Goal: Information Seeking & Learning: Learn about a topic

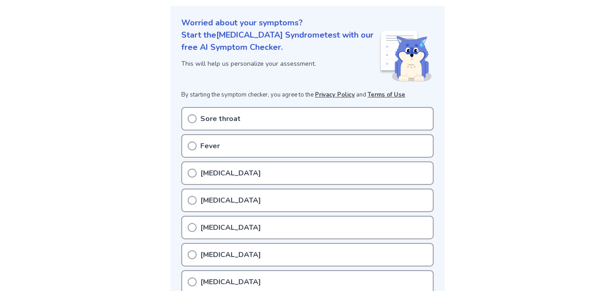
scroll to position [91, 0]
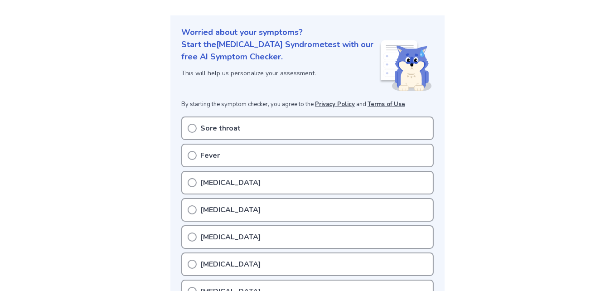
click at [243, 131] on div "Sore throat" at bounding box center [307, 128] width 252 height 24
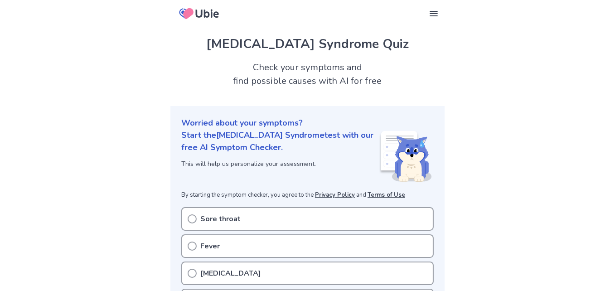
click at [215, 218] on p "Sore throat" at bounding box center [220, 218] width 40 height 11
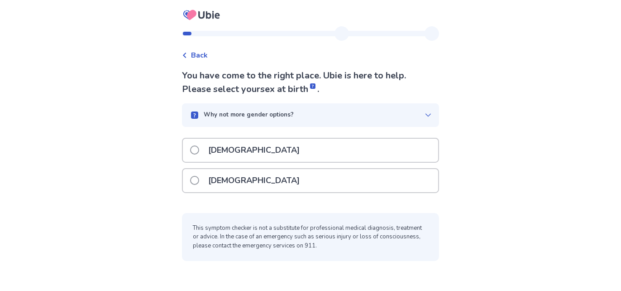
click at [248, 185] on div "Female" at bounding box center [310, 180] width 255 height 23
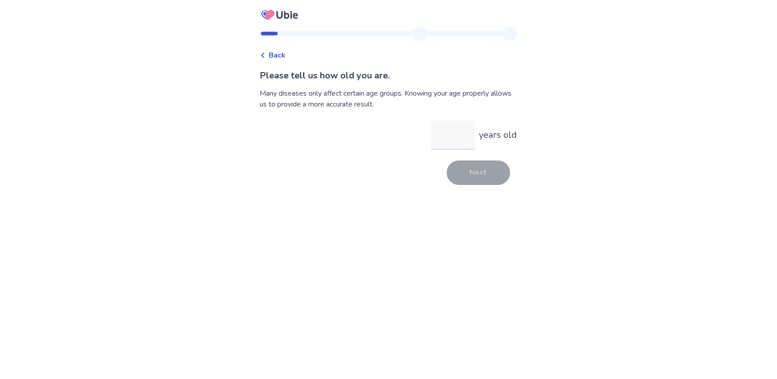
click at [452, 131] on input "years old" at bounding box center [452, 134] width 43 height 29
type input "**"
click at [475, 170] on button "Next" at bounding box center [478, 172] width 63 height 24
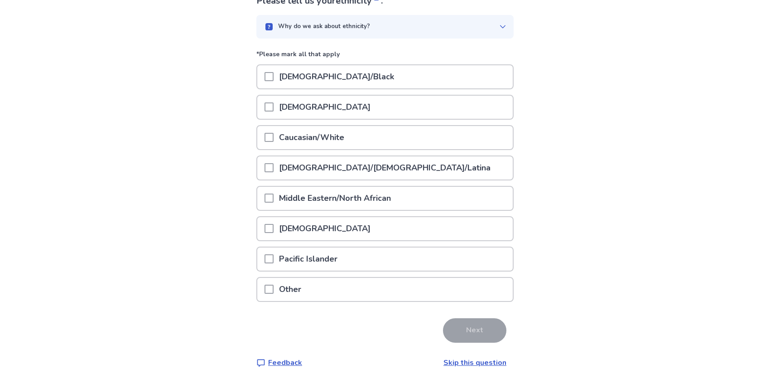
scroll to position [76, 0]
click at [328, 130] on p "Caucasian/White" at bounding box center [312, 136] width 76 height 23
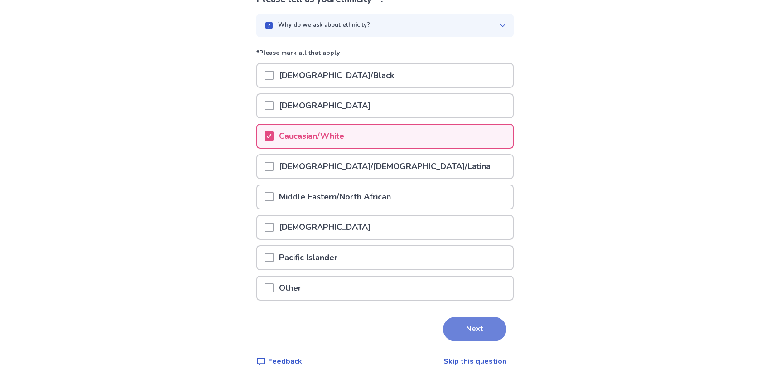
click at [457, 290] on button "Next" at bounding box center [474, 329] width 63 height 24
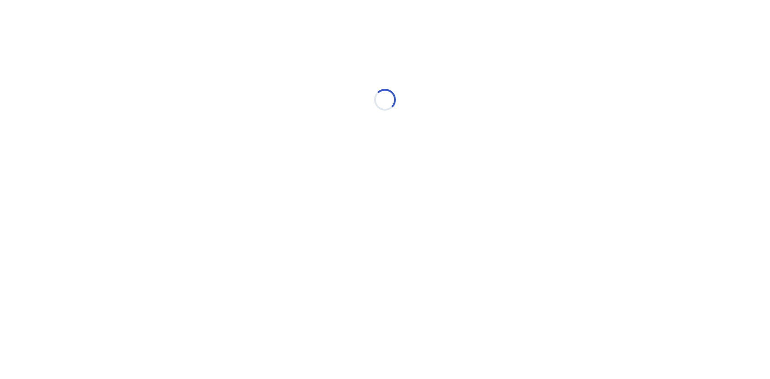
scroll to position [0, 0]
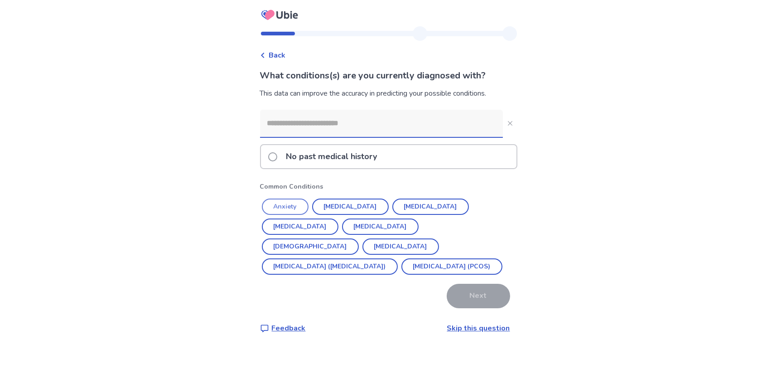
click at [293, 202] on button "Anxiety" at bounding box center [285, 206] width 47 height 16
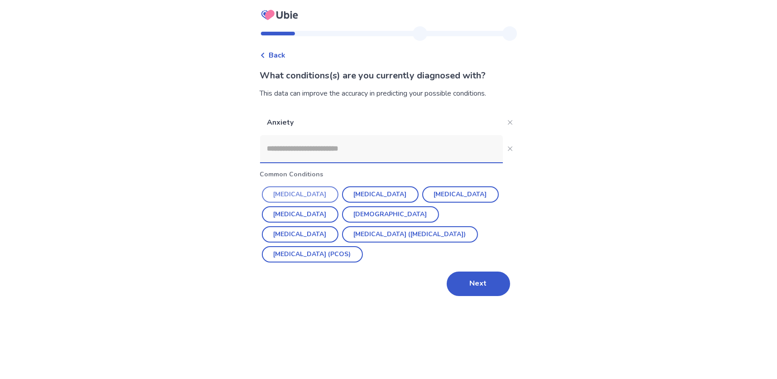
click at [318, 194] on button "Hypertension" at bounding box center [300, 194] width 77 height 16
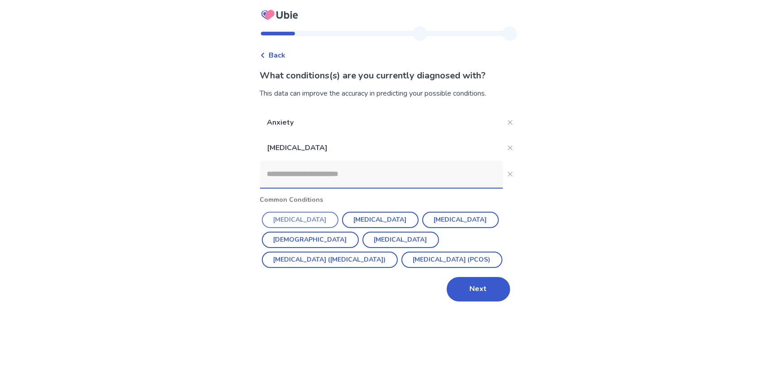
click at [321, 220] on button "Depression" at bounding box center [300, 219] width 77 height 16
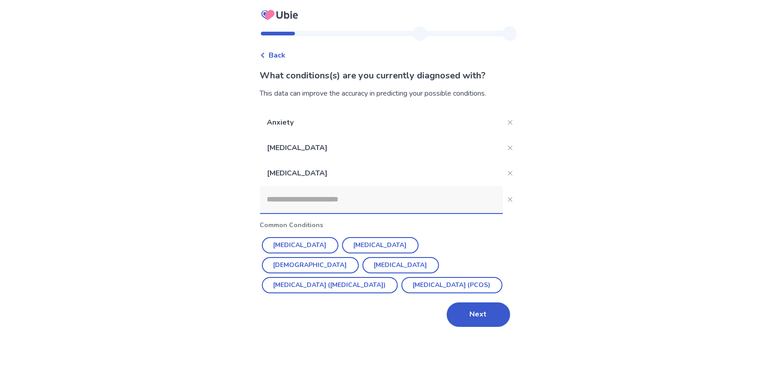
click at [321, 203] on input at bounding box center [381, 199] width 243 height 27
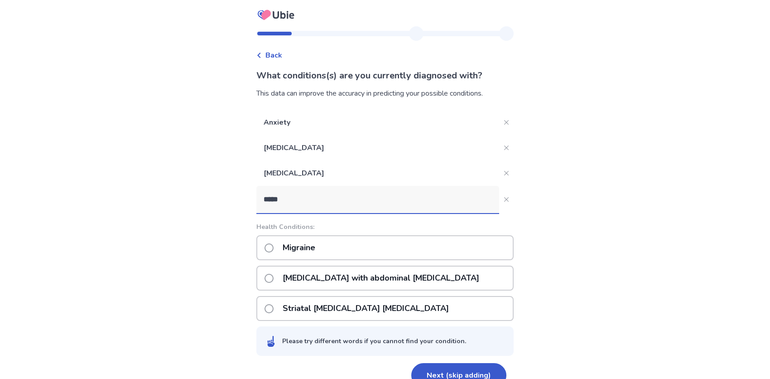
type input "*****"
click at [307, 235] on div "Migraine" at bounding box center [384, 247] width 257 height 25
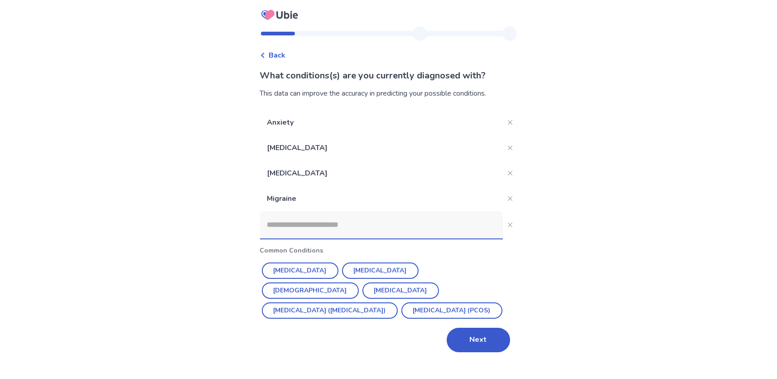
click at [294, 224] on input at bounding box center [381, 224] width 243 height 27
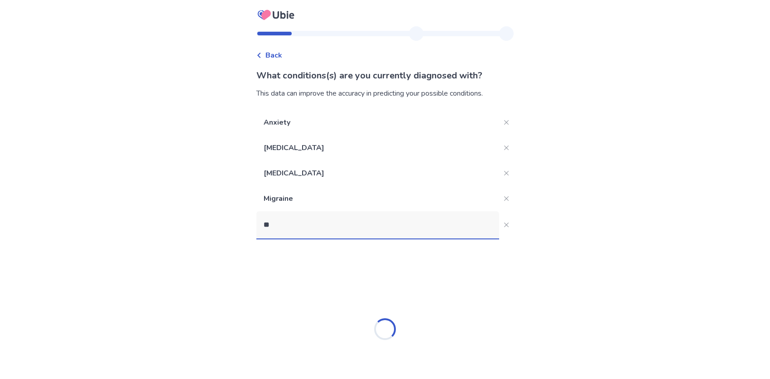
type input "***"
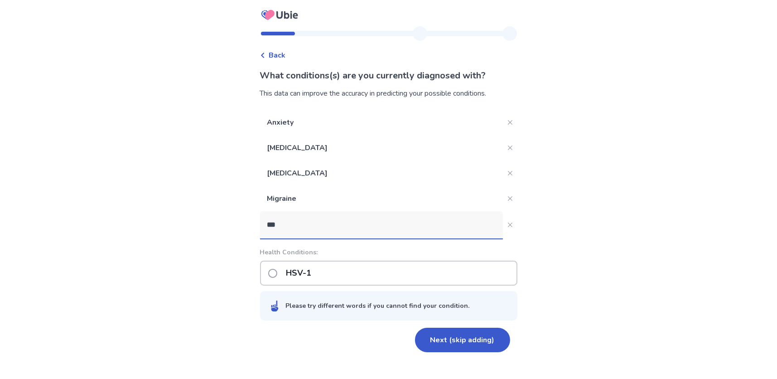
click at [305, 278] on p "HSV-1" at bounding box center [299, 272] width 36 height 23
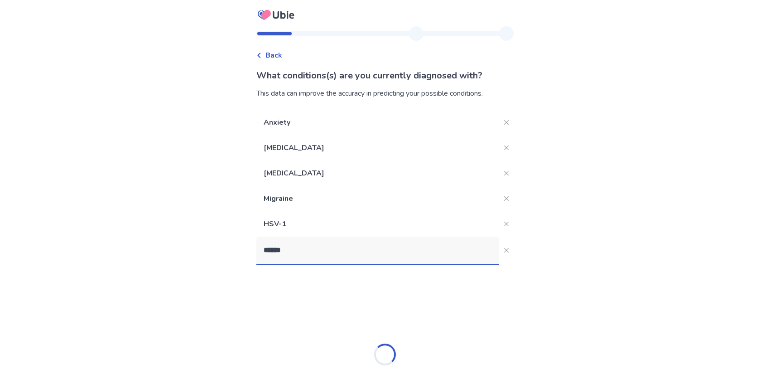
type input "*******"
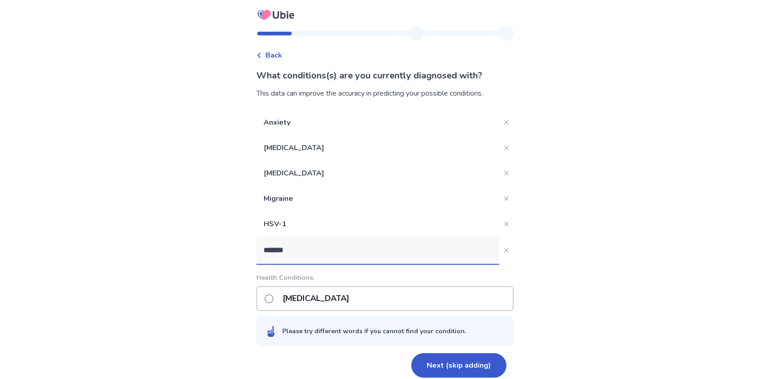
click at [309, 290] on p "Bipolar disorder" at bounding box center [315, 298] width 77 height 23
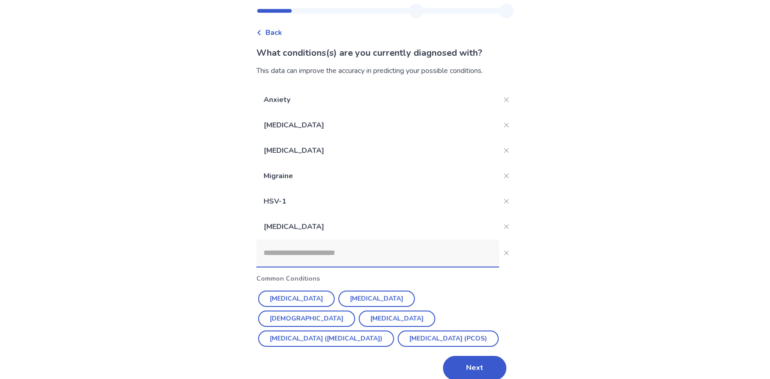
scroll to position [34, 0]
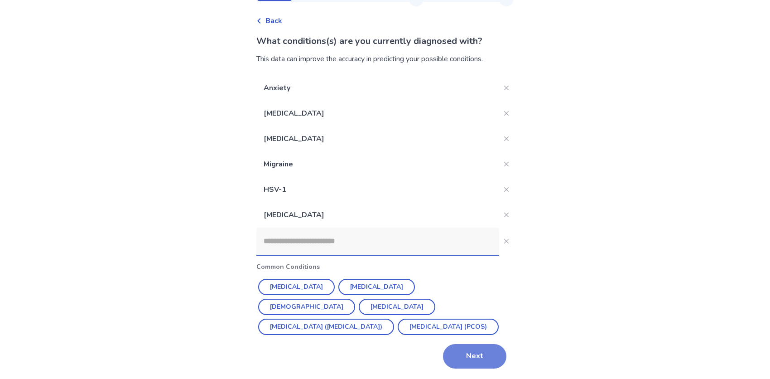
click at [469, 290] on button "Next" at bounding box center [474, 356] width 63 height 24
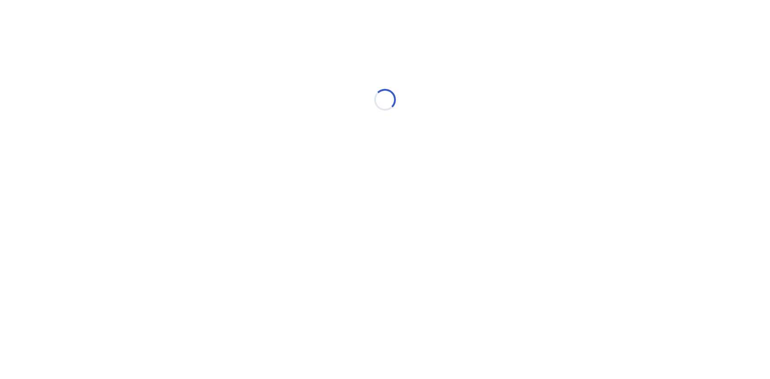
scroll to position [0, 0]
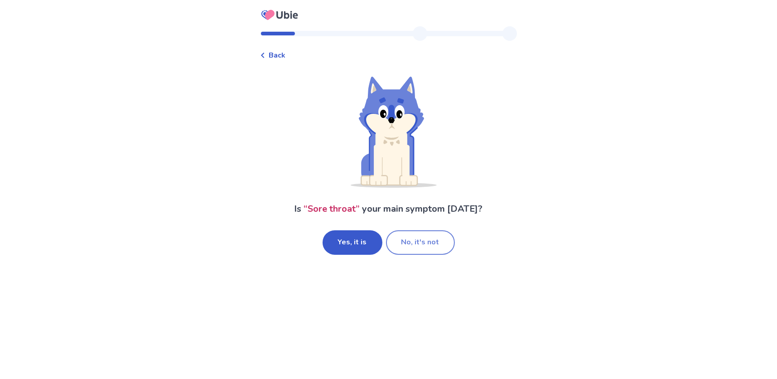
click at [417, 247] on button "No, it's not" at bounding box center [420, 242] width 69 height 24
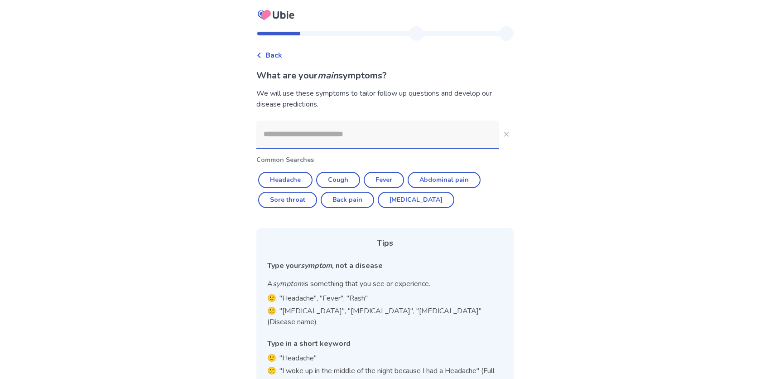
click at [353, 142] on input at bounding box center [377, 133] width 243 height 27
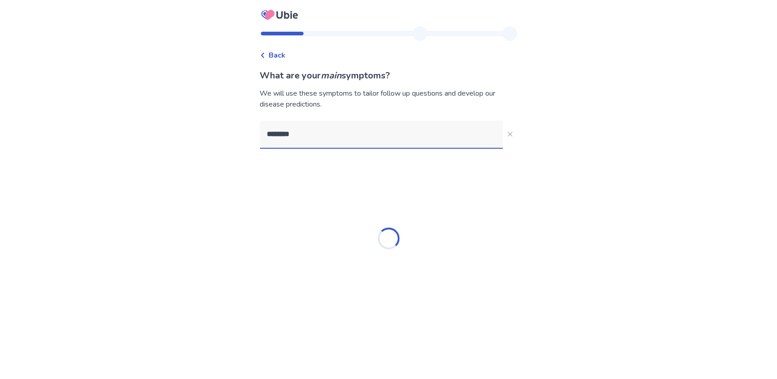
type input "*********"
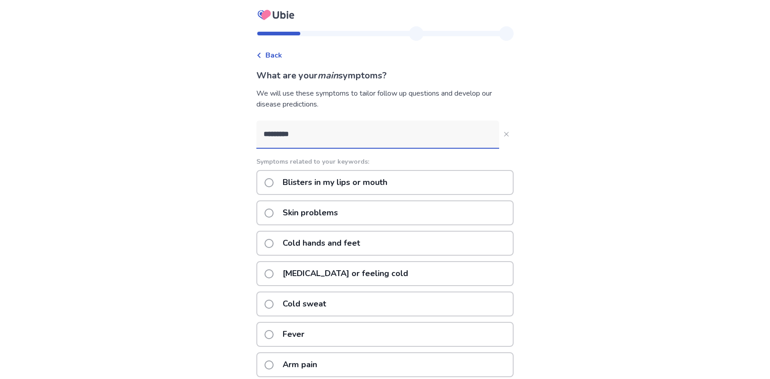
click at [341, 180] on p "Blisters in my lips or mouth" at bounding box center [334, 182] width 115 height 23
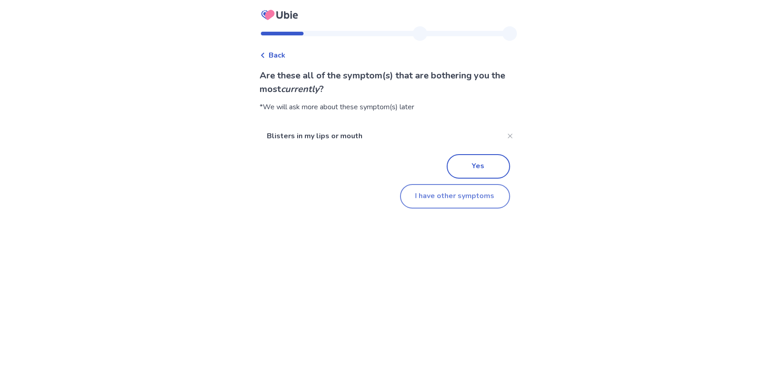
click at [427, 200] on button "I have other symptoms" at bounding box center [455, 196] width 110 height 24
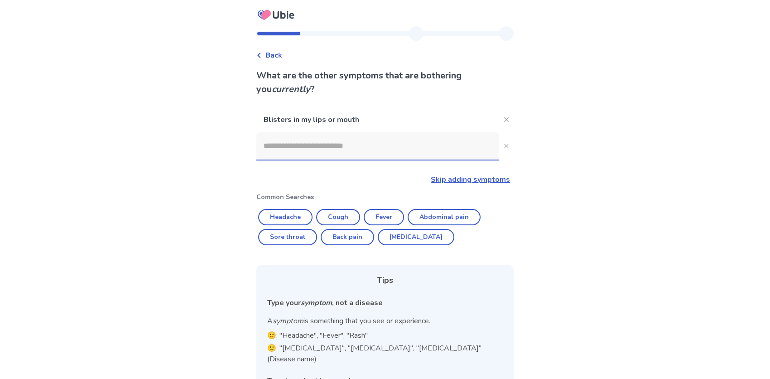
click at [349, 149] on input at bounding box center [377, 145] width 243 height 27
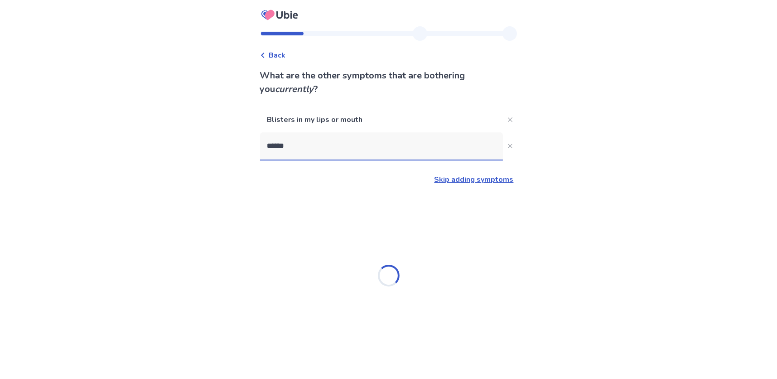
type input "*******"
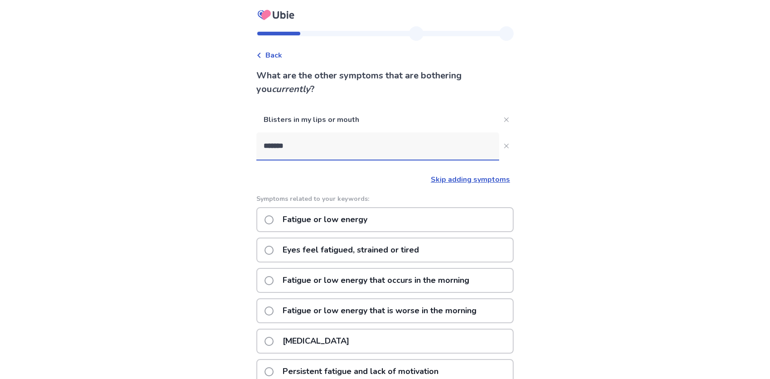
click at [337, 213] on p "Fatigue or low energy" at bounding box center [325, 219] width 96 height 23
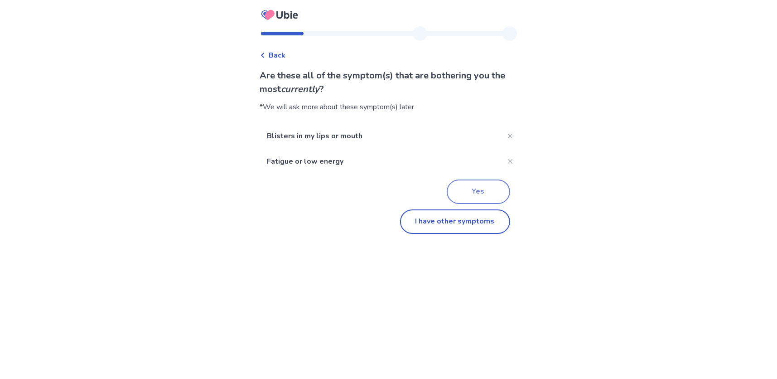
click at [467, 182] on button "Yes" at bounding box center [478, 191] width 63 height 24
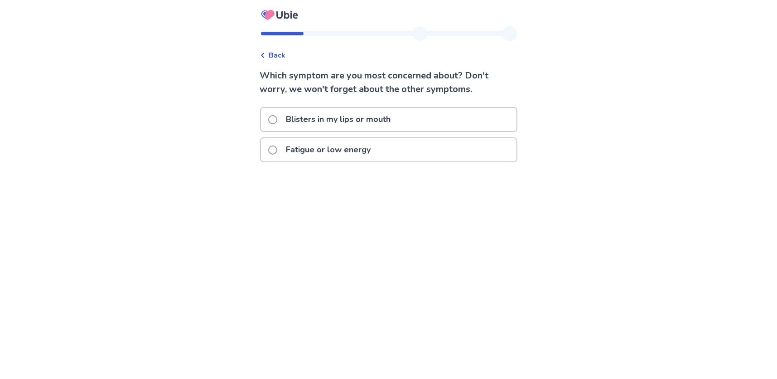
click at [283, 51] on span "Back" at bounding box center [277, 55] width 17 height 11
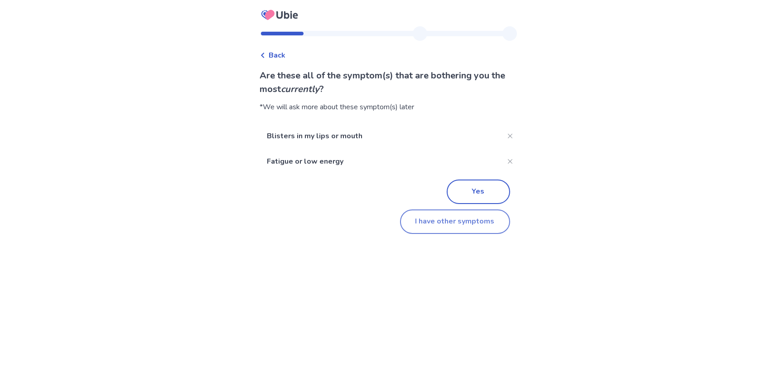
click at [446, 228] on button "I have other symptoms" at bounding box center [455, 221] width 110 height 24
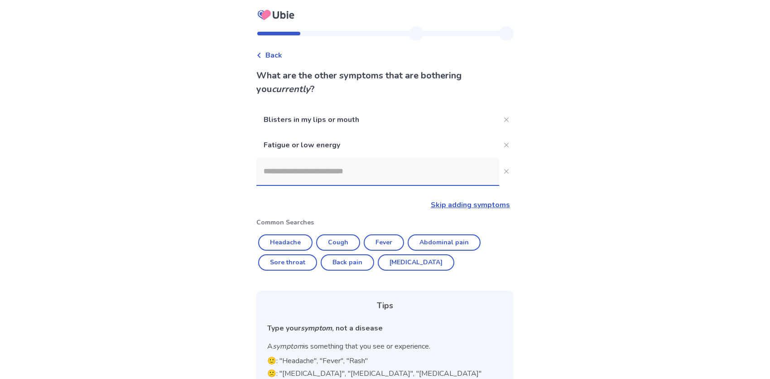
click at [294, 171] on input at bounding box center [377, 171] width 243 height 27
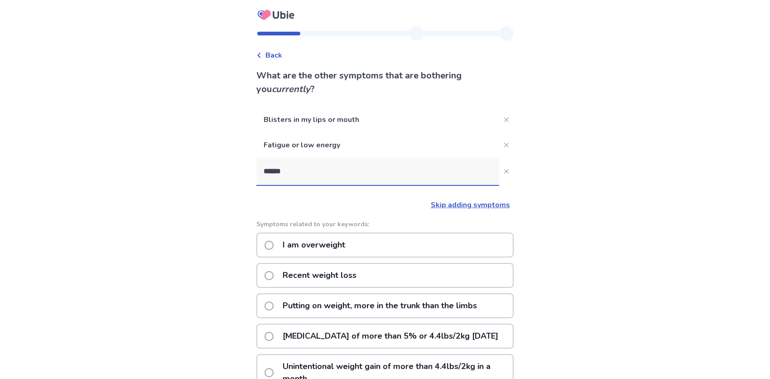
click at [317, 175] on input "******" at bounding box center [377, 171] width 243 height 27
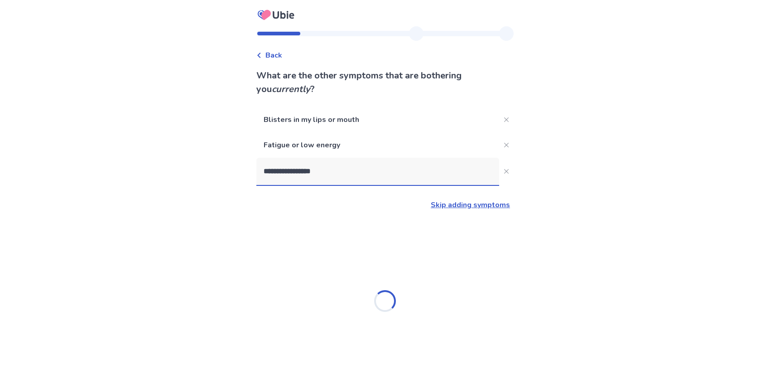
type input "**********"
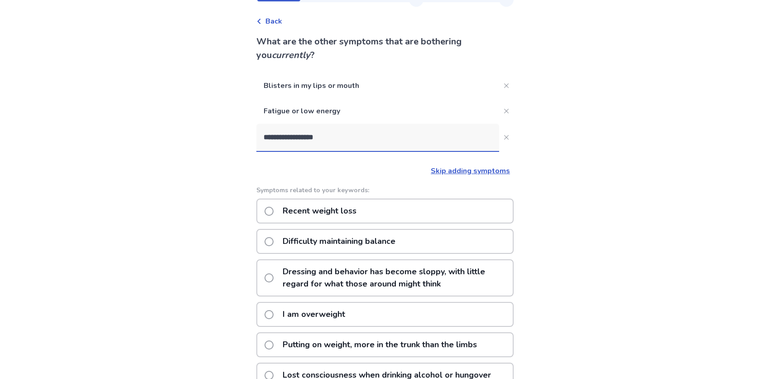
scroll to position [136, 0]
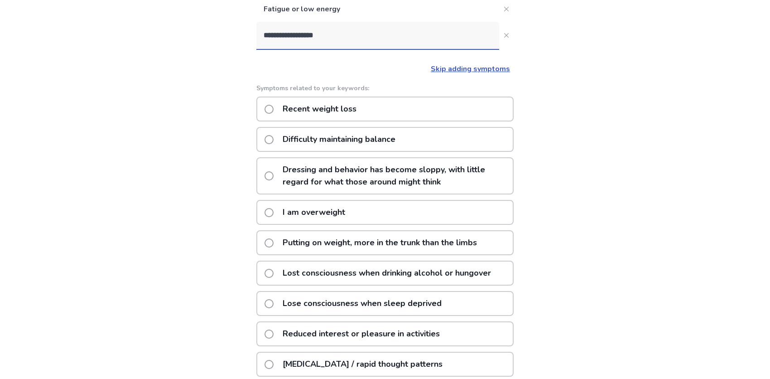
click at [318, 212] on p "I am overweight" at bounding box center [313, 212] width 73 height 23
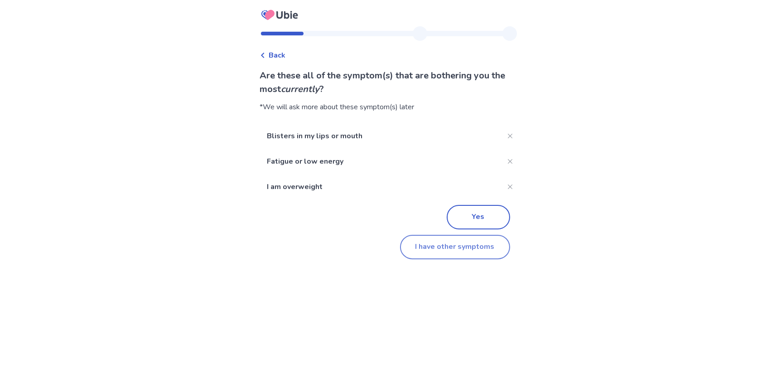
click at [427, 251] on button "I have other symptoms" at bounding box center [455, 247] width 110 height 24
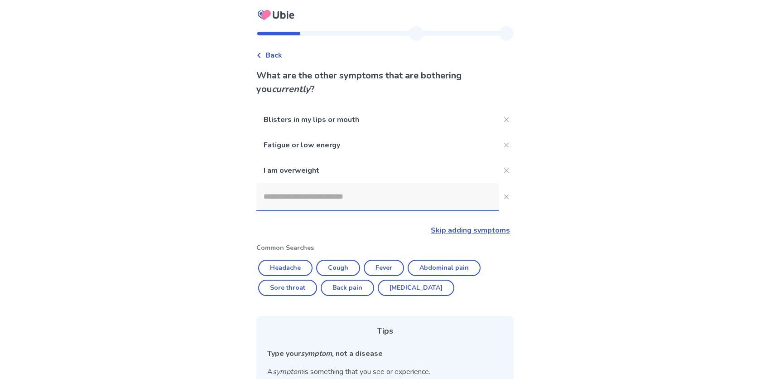
click at [280, 193] on input at bounding box center [377, 196] width 243 height 27
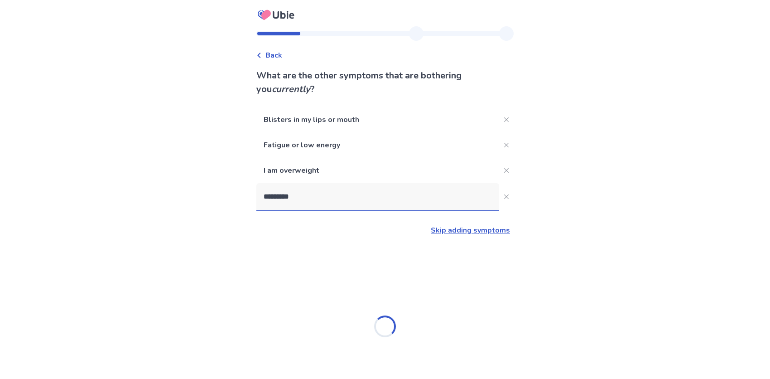
type input "**********"
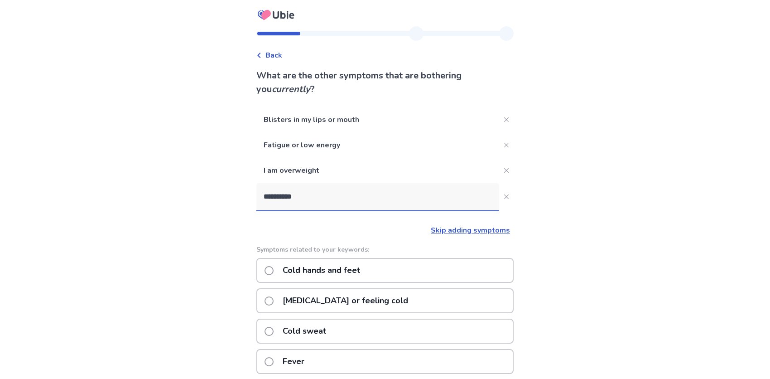
click at [338, 272] on p "Cold hands and feet" at bounding box center [321, 270] width 88 height 23
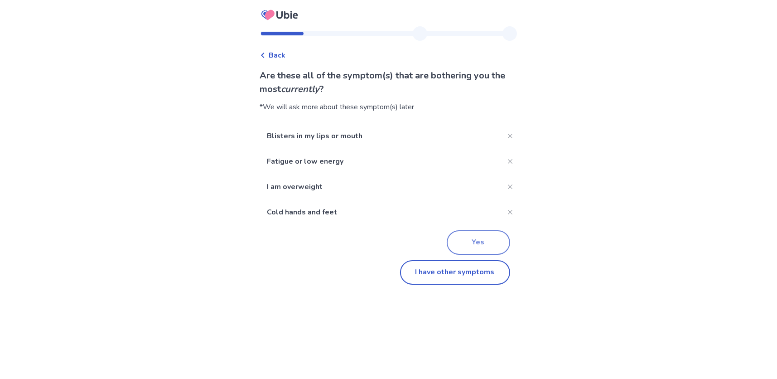
click at [478, 240] on button "Yes" at bounding box center [478, 242] width 63 height 24
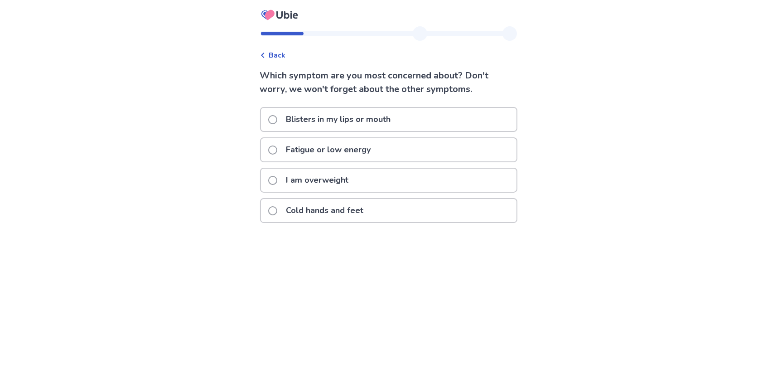
click at [274, 53] on span "Back" at bounding box center [277, 55] width 17 height 11
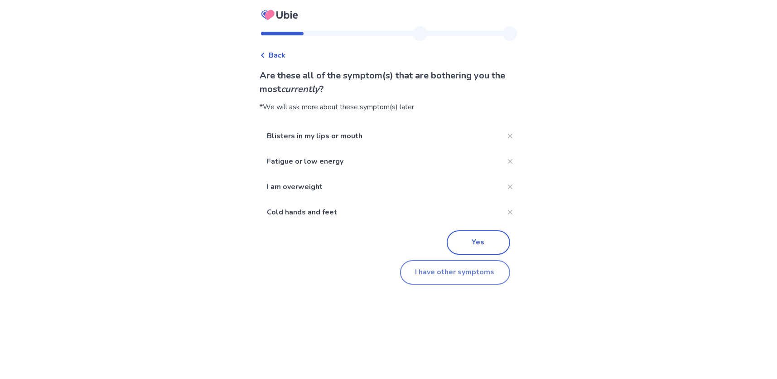
click at [461, 278] on button "I have other symptoms" at bounding box center [455, 272] width 110 height 24
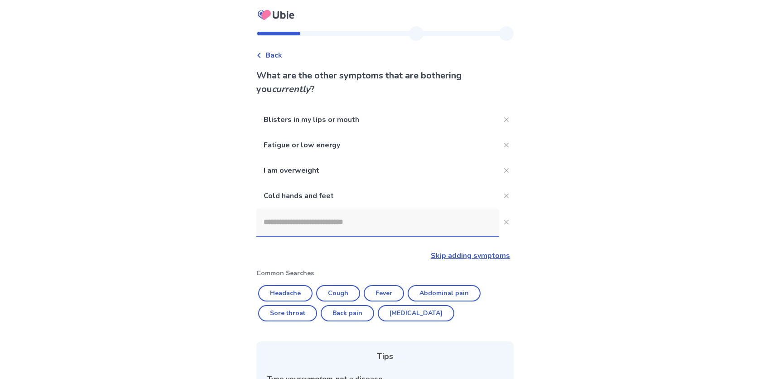
click at [347, 226] on input at bounding box center [377, 221] width 243 height 27
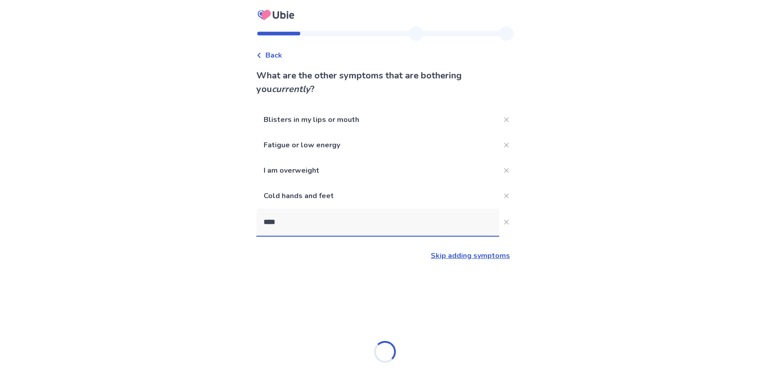
type input "*****"
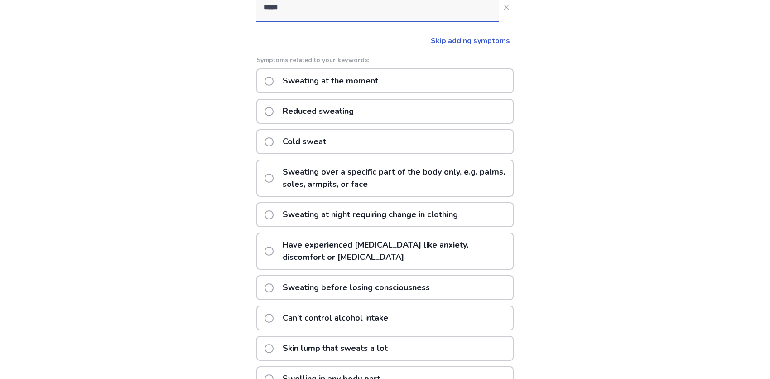
scroll to position [89, 0]
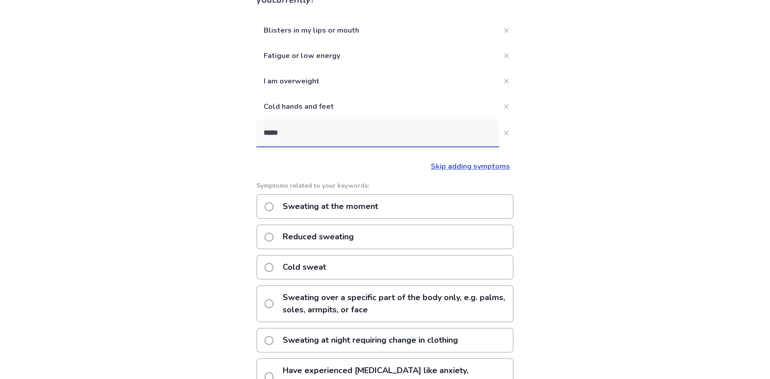
click at [319, 203] on p "Sweating at the moment" at bounding box center [330, 206] width 106 height 23
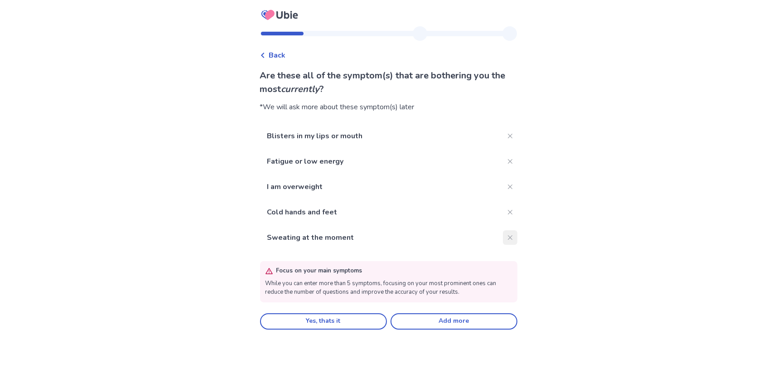
click at [506, 239] on button "Close" at bounding box center [510, 237] width 14 height 14
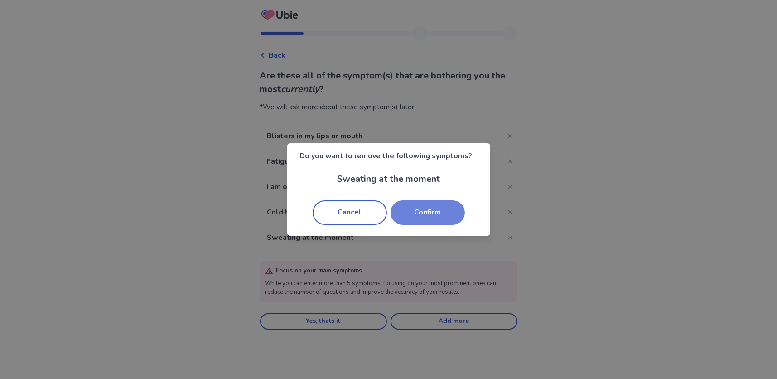
click at [410, 214] on button "Confirm" at bounding box center [427, 212] width 74 height 24
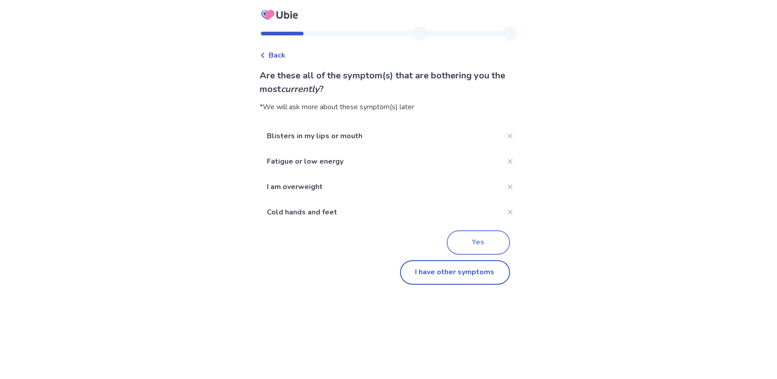
click at [466, 246] on button "Yes" at bounding box center [478, 242] width 63 height 24
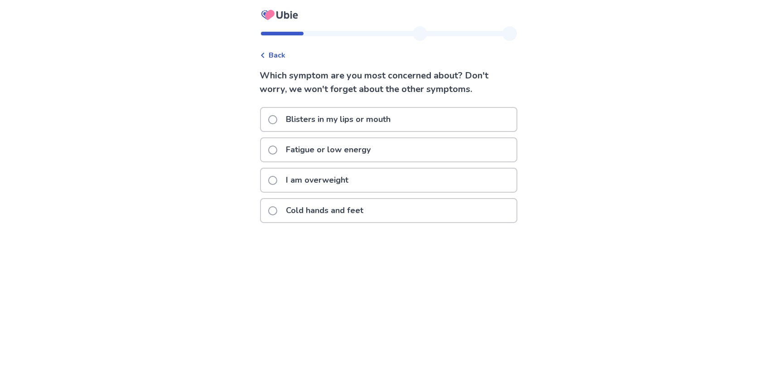
click at [328, 139] on p "Fatigue or low energy" at bounding box center [329, 149] width 96 height 23
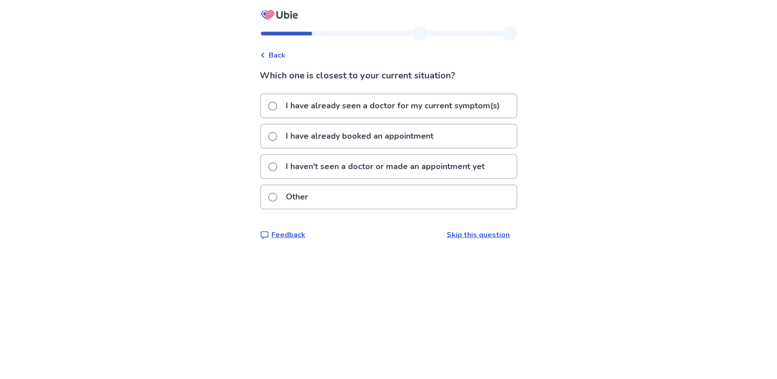
click at [283, 53] on span "Back" at bounding box center [277, 55] width 17 height 11
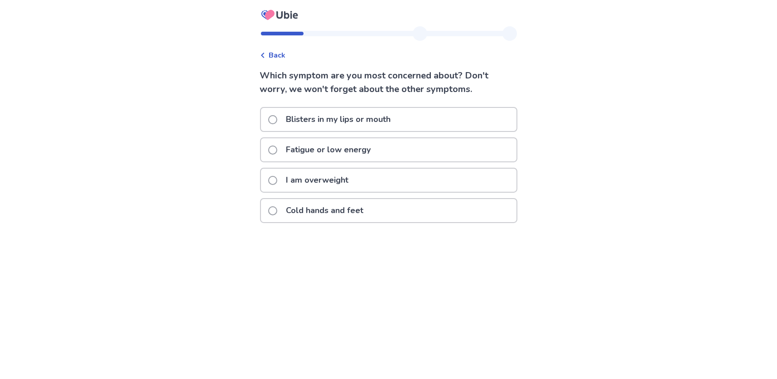
click at [316, 115] on p "Blisters in my lips or mouth" at bounding box center [338, 119] width 115 height 23
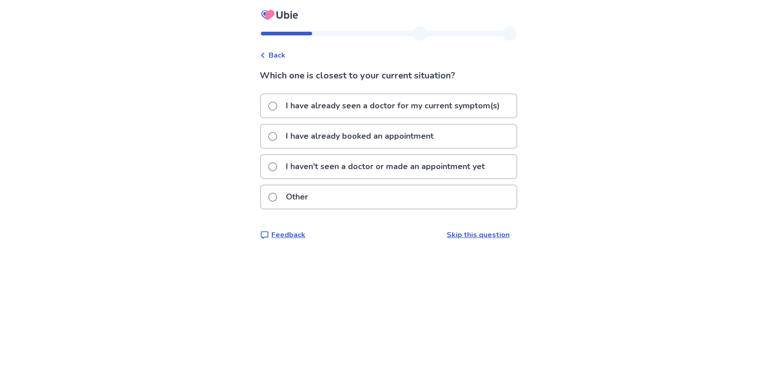
click at [343, 109] on p "I have already seen a doctor for my current symptom(s)" at bounding box center [393, 105] width 225 height 23
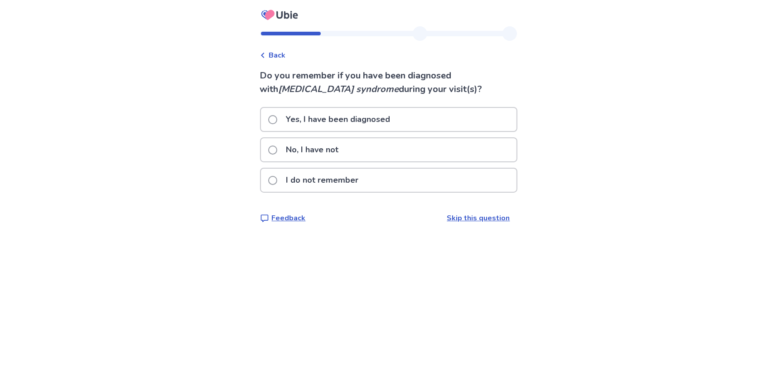
click at [309, 158] on p "No, I have not" at bounding box center [312, 149] width 63 height 23
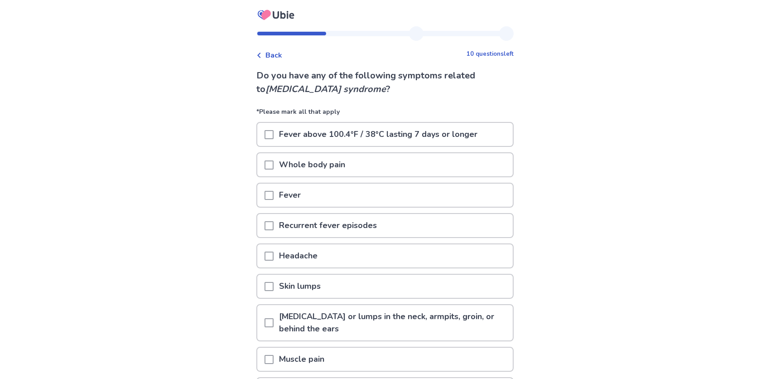
click at [270, 164] on span at bounding box center [268, 164] width 9 height 9
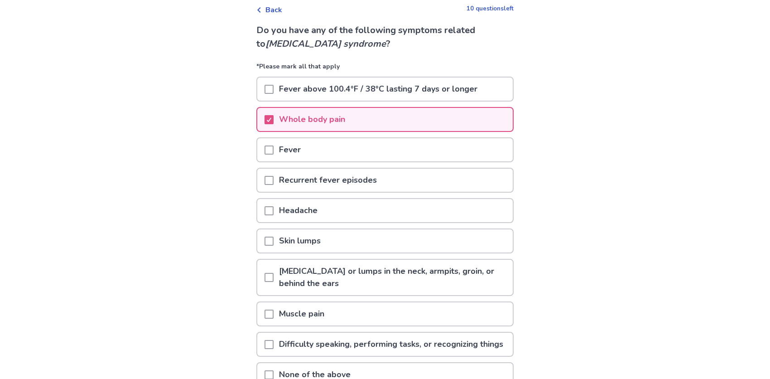
click at [274, 207] on span at bounding box center [268, 210] width 9 height 9
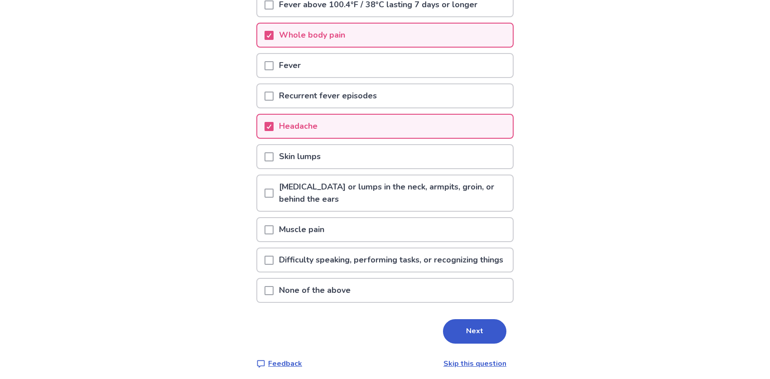
scroll to position [136, 0]
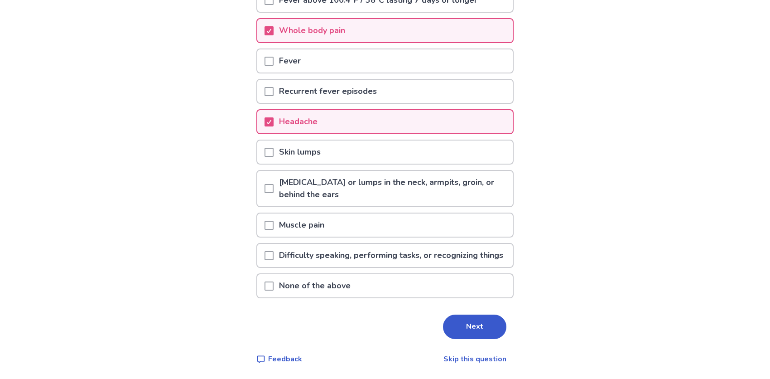
click at [267, 184] on div "[MEDICAL_DATA] or lumps in the neck, armpits, groin, or behind the ears" at bounding box center [384, 188] width 255 height 35
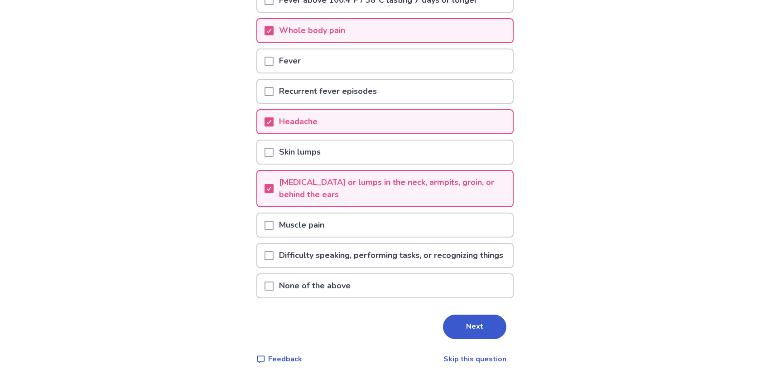
click at [269, 222] on span at bounding box center [268, 225] width 9 height 9
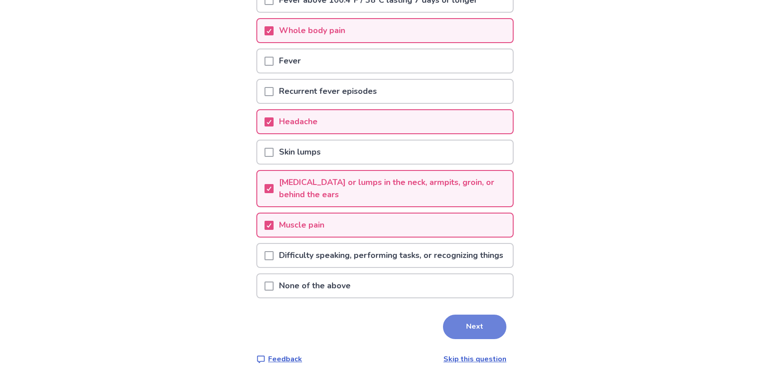
click at [457, 290] on button "Next" at bounding box center [474, 326] width 63 height 24
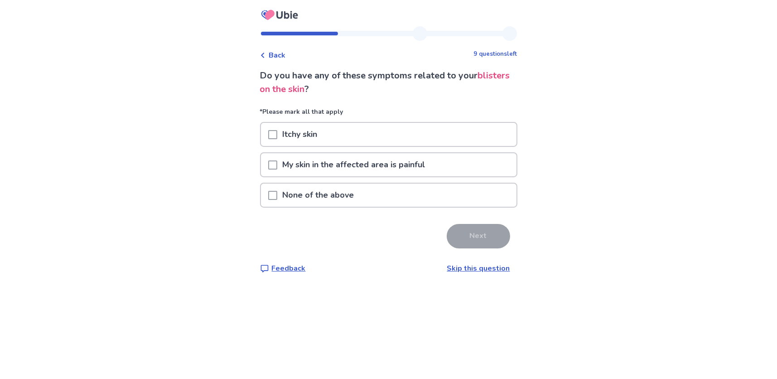
click at [283, 167] on p "My skin in the affected area is painful" at bounding box center [354, 164] width 154 height 23
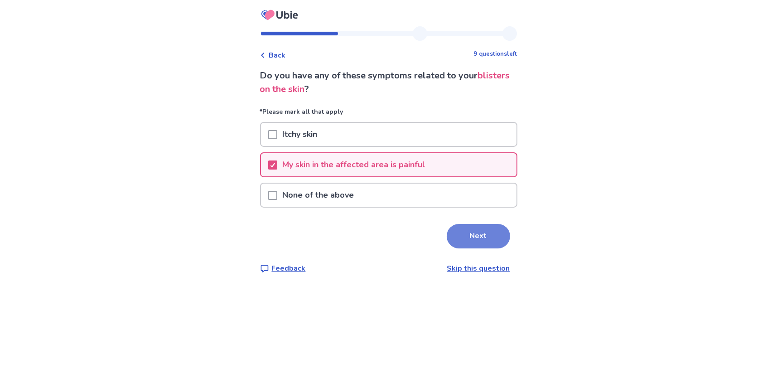
click at [487, 240] on button "Next" at bounding box center [478, 236] width 63 height 24
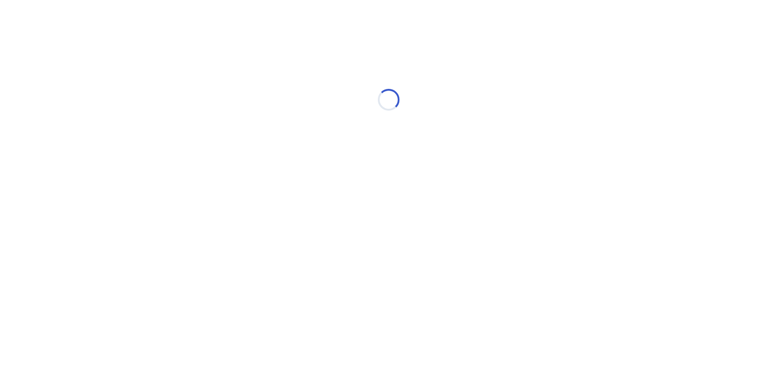
select select "*"
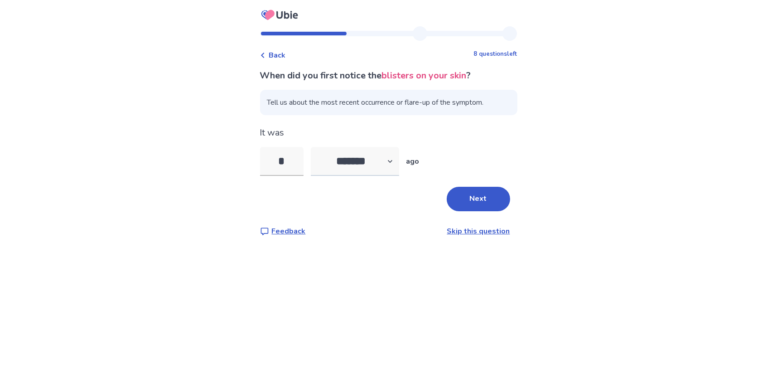
type input "*"
click at [348, 162] on select "******* ****** ******* ******** *******" at bounding box center [355, 161] width 88 height 29
select select "*"
click at [316, 147] on select "******* ****** ******* ******** *******" at bounding box center [355, 161] width 88 height 29
click at [454, 205] on button "Next" at bounding box center [478, 199] width 63 height 24
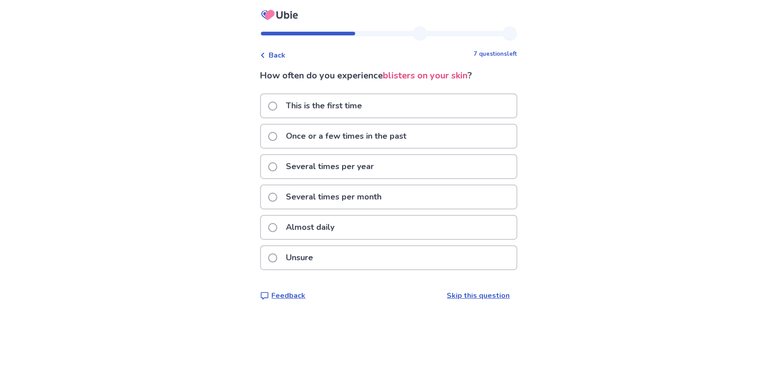
click at [339, 173] on p "Several times per year" at bounding box center [330, 166] width 99 height 23
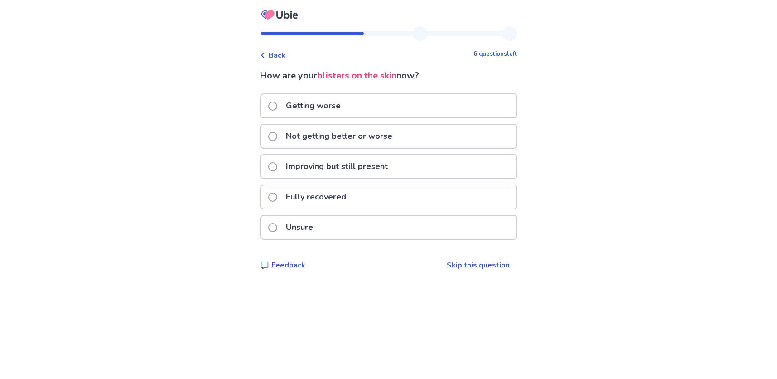
click at [316, 104] on p "Getting worse" at bounding box center [314, 105] width 66 height 23
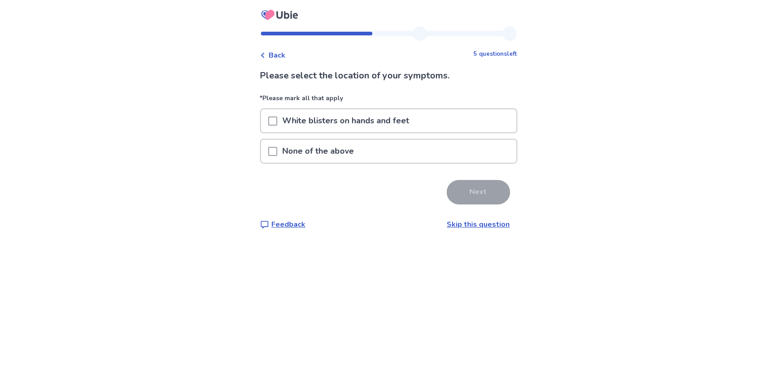
click at [303, 159] on p "None of the above" at bounding box center [318, 150] width 82 height 23
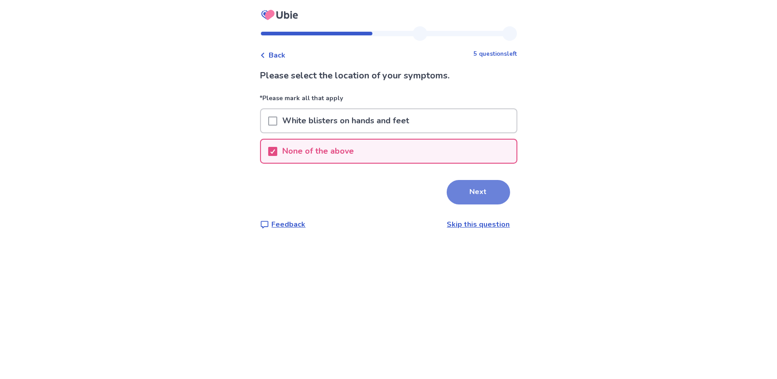
click at [465, 198] on button "Next" at bounding box center [478, 192] width 63 height 24
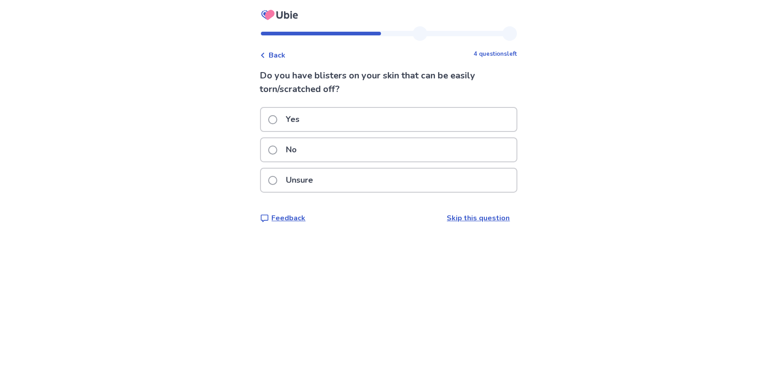
click at [311, 121] on div "Yes" at bounding box center [388, 119] width 255 height 23
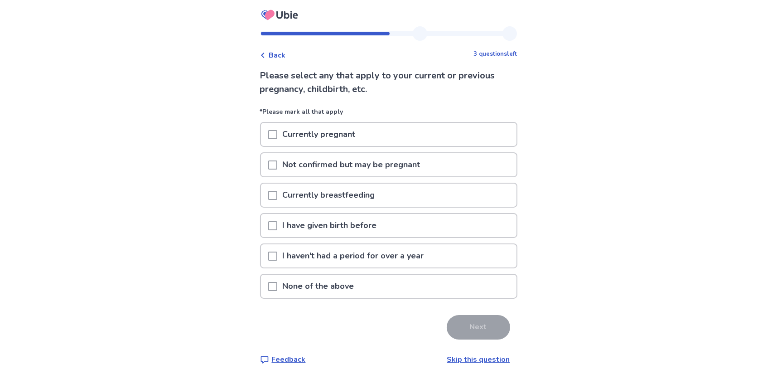
click at [373, 285] on div "None of the above" at bounding box center [388, 285] width 255 height 23
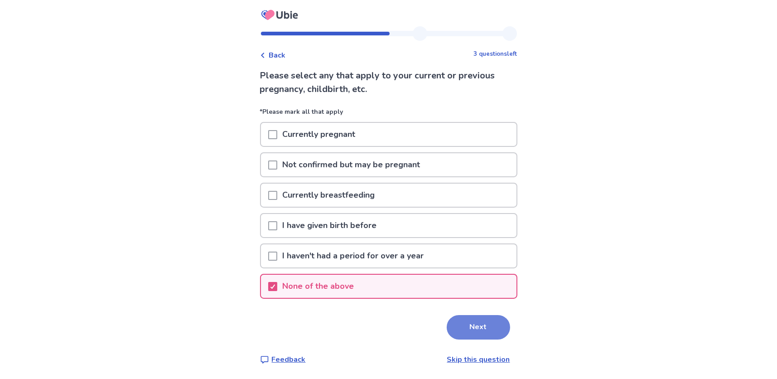
click at [461, 290] on button "Next" at bounding box center [478, 327] width 63 height 24
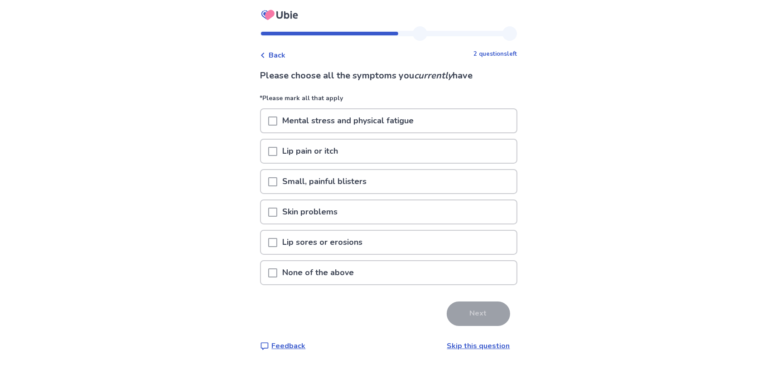
click at [331, 125] on p "Mental stress and physical fatigue" at bounding box center [348, 120] width 142 height 23
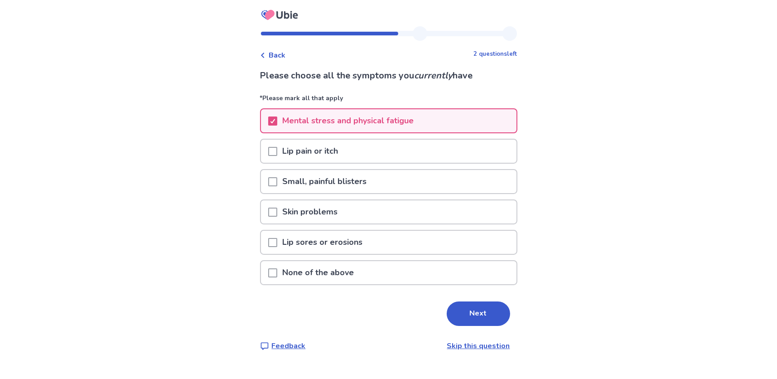
click at [318, 144] on p "Lip pain or itch" at bounding box center [310, 150] width 67 height 23
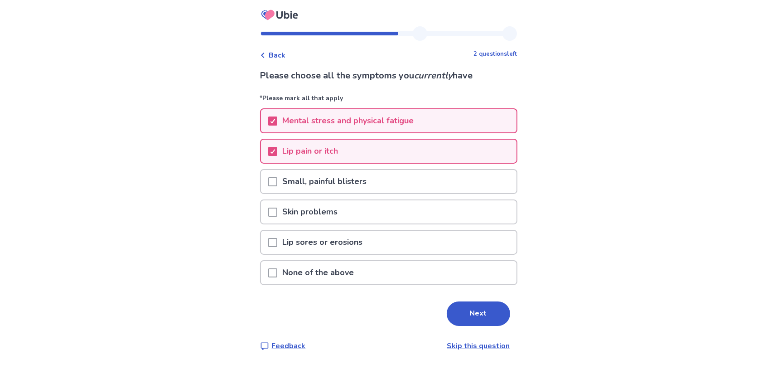
click at [315, 178] on p "Small, painful blisters" at bounding box center [324, 181] width 95 height 23
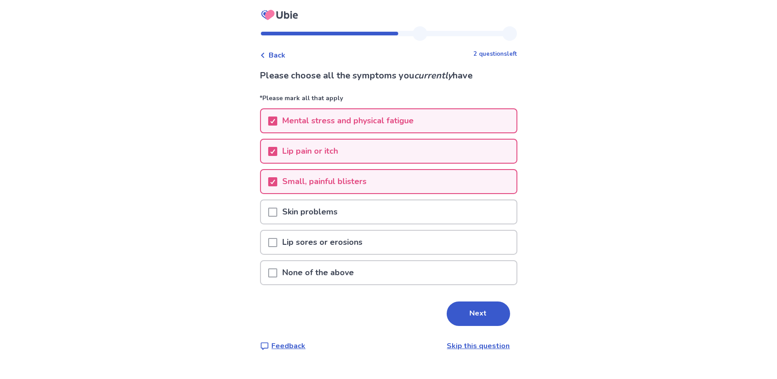
click at [316, 236] on p "Lip sores or erosions" at bounding box center [322, 241] width 91 height 23
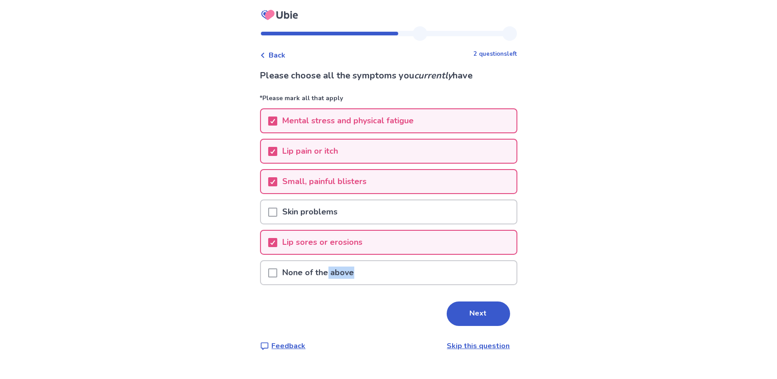
drag, startPoint x: 370, startPoint y: 283, endPoint x: 385, endPoint y: 290, distance: 17.0
click at [381, 288] on div "None of the above" at bounding box center [388, 275] width 257 height 30
click at [314, 214] on p "Skin problems" at bounding box center [310, 211] width 66 height 23
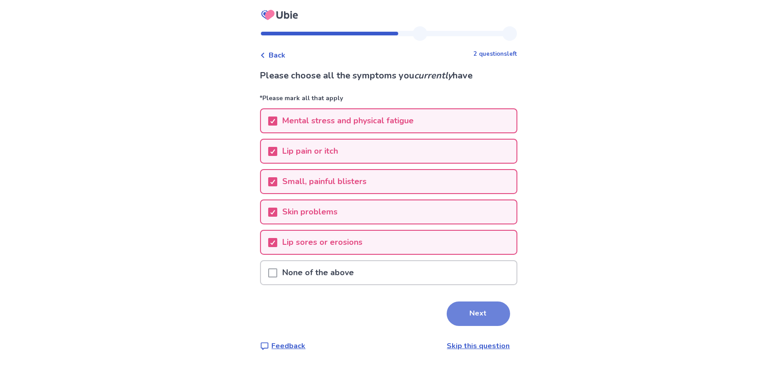
click at [456, 290] on button "Next" at bounding box center [478, 313] width 63 height 24
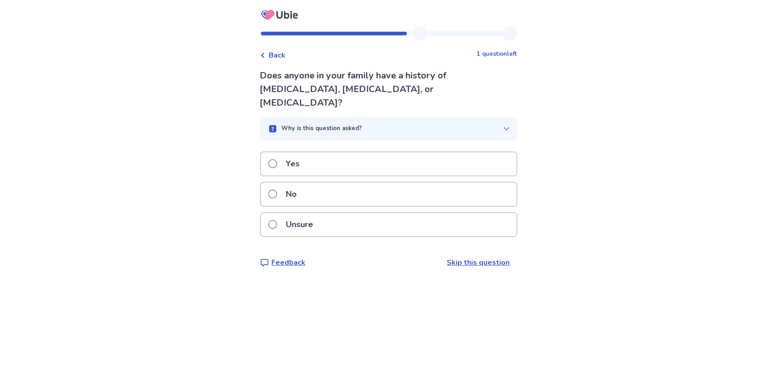
click at [293, 182] on p "No" at bounding box center [292, 193] width 22 height 23
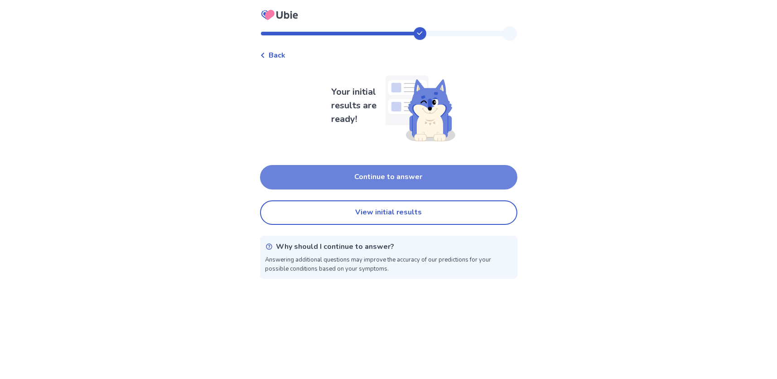
click at [406, 186] on button "Continue to answer" at bounding box center [388, 177] width 257 height 24
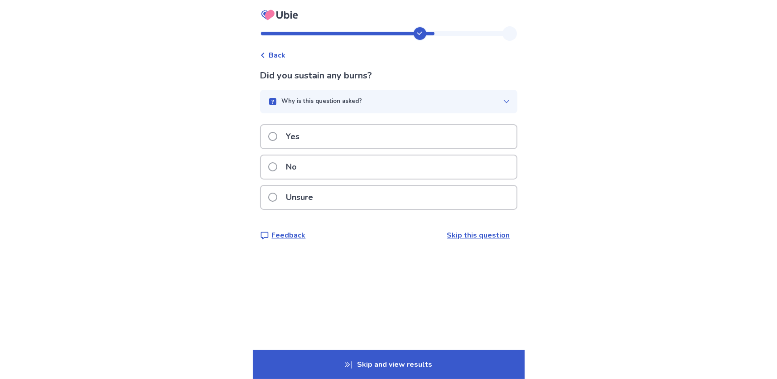
click at [389, 173] on div "No" at bounding box center [388, 166] width 255 height 23
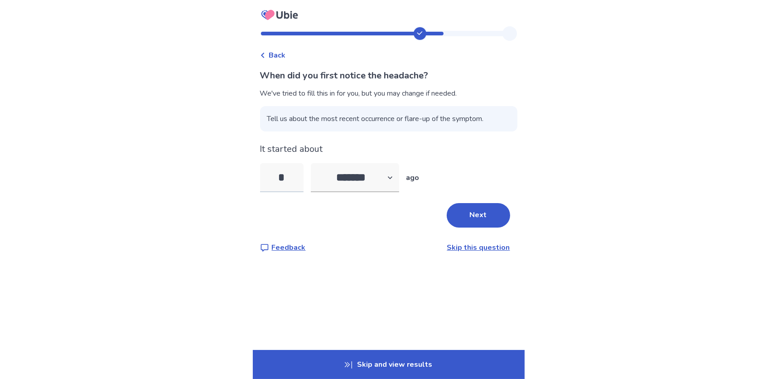
drag, startPoint x: 294, startPoint y: 179, endPoint x: 287, endPoint y: 178, distance: 7.7
click at [287, 178] on input "*" at bounding box center [281, 177] width 43 height 29
click at [358, 178] on select "******* ****** ******* ******** *******" at bounding box center [355, 177] width 88 height 29
select select "*"
click at [316, 163] on select "******* ****** ******* ******** *******" at bounding box center [355, 177] width 88 height 29
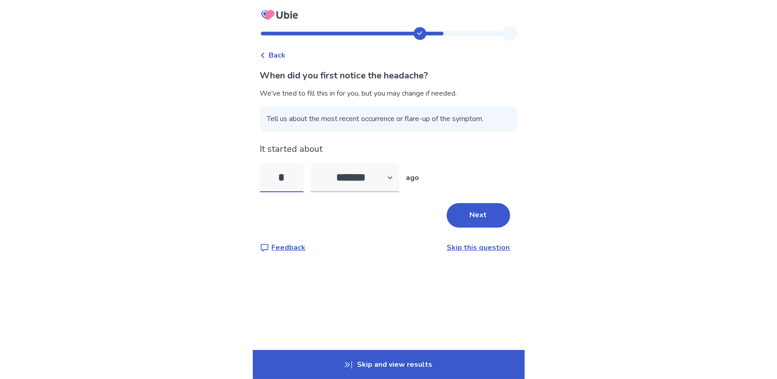
type input "*"
click at [484, 214] on button "Next" at bounding box center [478, 215] width 63 height 24
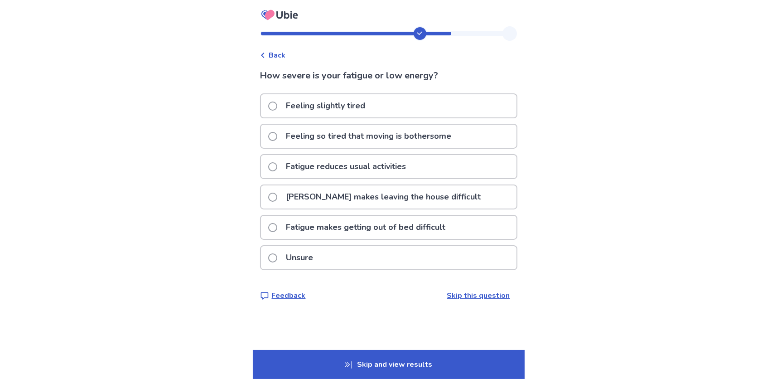
click at [393, 188] on p "Fatigue makes leaving the house difficult" at bounding box center [384, 196] width 206 height 23
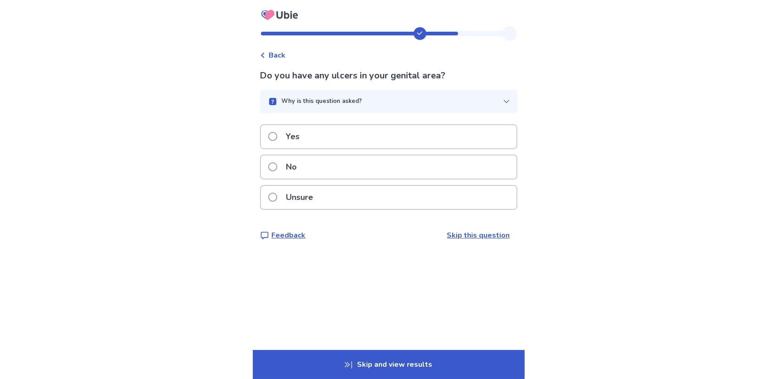
click at [424, 102] on div "Why is this question asked?" at bounding box center [384, 101] width 235 height 9
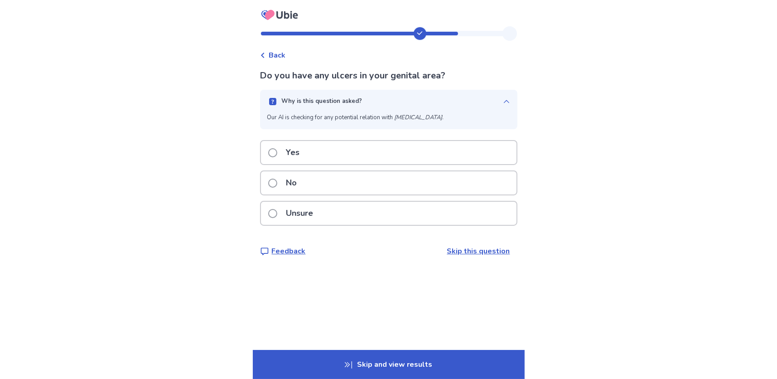
click at [423, 104] on div "Why is this question asked?" at bounding box center [384, 101] width 235 height 9
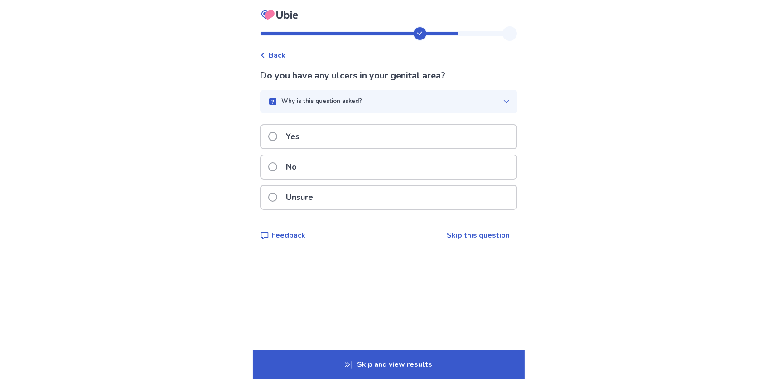
click at [362, 203] on div "Unsure" at bounding box center [388, 197] width 255 height 23
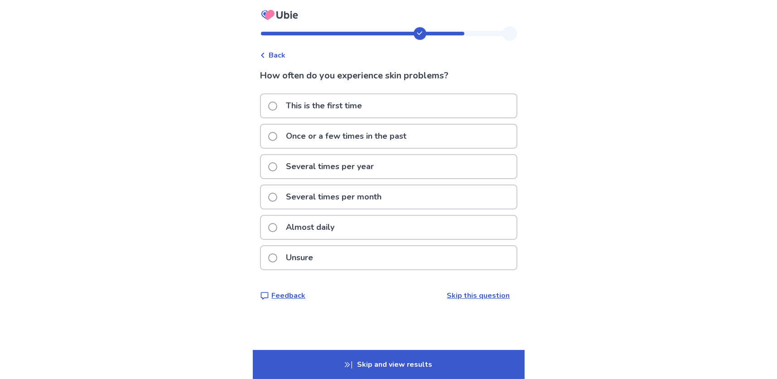
click at [359, 174] on p "Several times per year" at bounding box center [330, 166] width 99 height 23
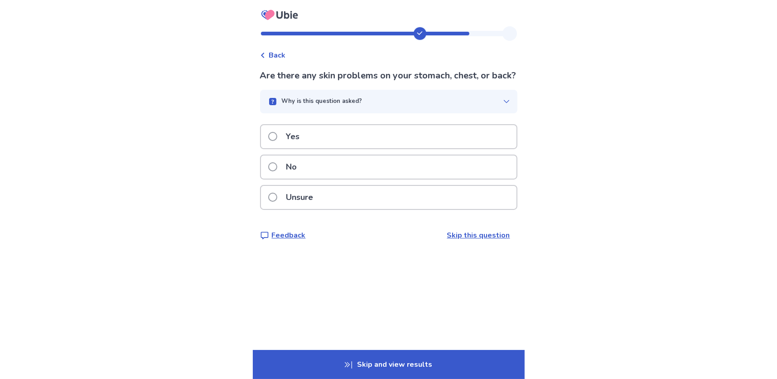
click at [355, 178] on div "No" at bounding box center [388, 166] width 255 height 23
click at [348, 172] on div "No" at bounding box center [388, 166] width 255 height 23
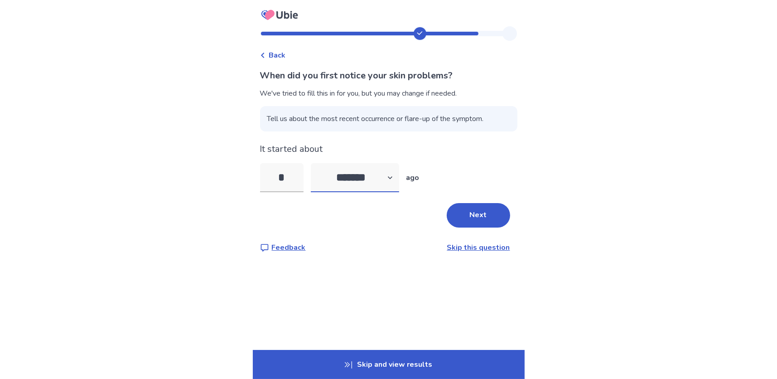
click at [366, 178] on select "******* ****** ******* ******** *******" at bounding box center [355, 177] width 88 height 29
click at [316, 163] on select "******* ****** ******* ******** *******" at bounding box center [355, 177] width 88 height 29
click at [360, 182] on select "******* ****** ******* ******** *******" at bounding box center [355, 177] width 88 height 29
select select "*"
click at [316, 163] on select "******* ****** ******* ******** *******" at bounding box center [355, 177] width 88 height 29
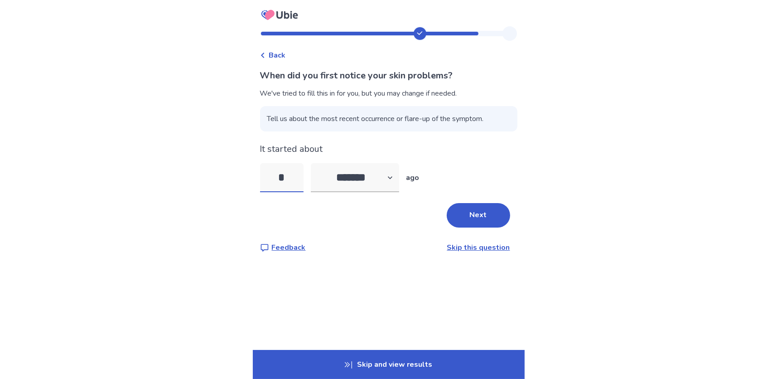
click at [290, 180] on input "*" at bounding box center [281, 177] width 43 height 29
type input "*"
click at [481, 214] on button "Next" at bounding box center [478, 215] width 63 height 24
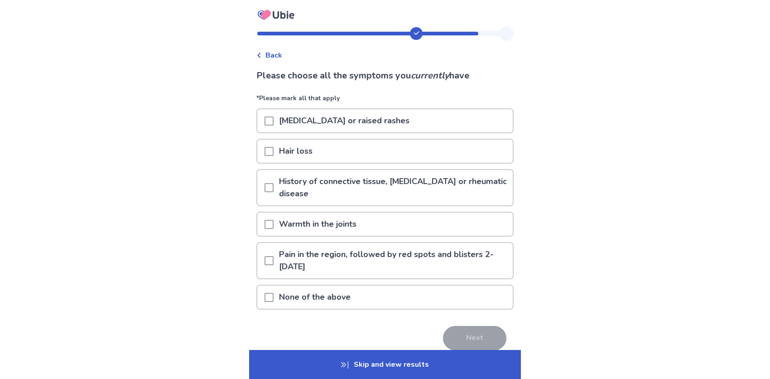
click at [384, 149] on div "Hair loss" at bounding box center [384, 150] width 255 height 23
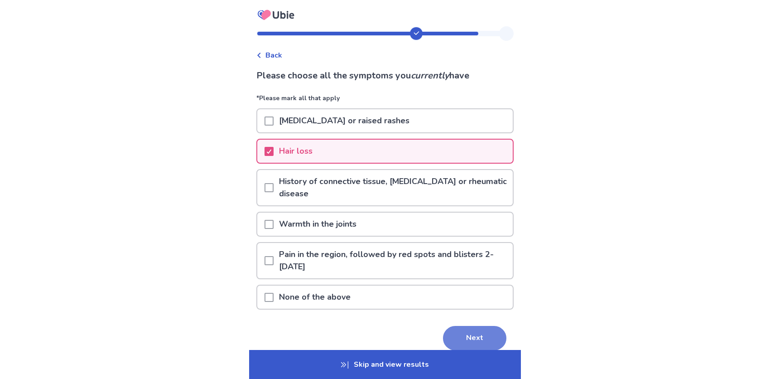
click at [470, 290] on button "Next" at bounding box center [474, 338] width 63 height 24
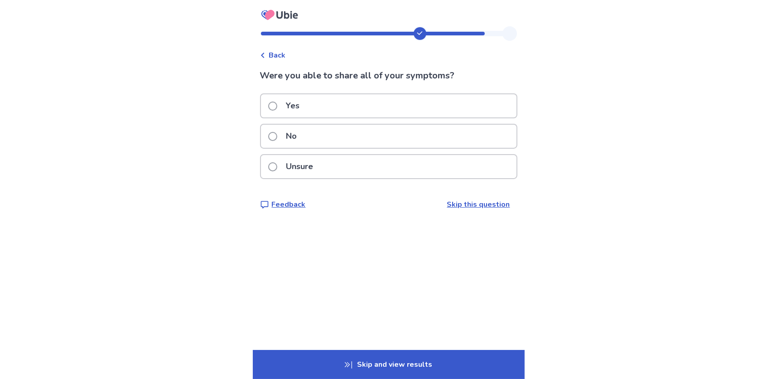
click at [309, 162] on p "Unsure" at bounding box center [300, 166] width 38 height 23
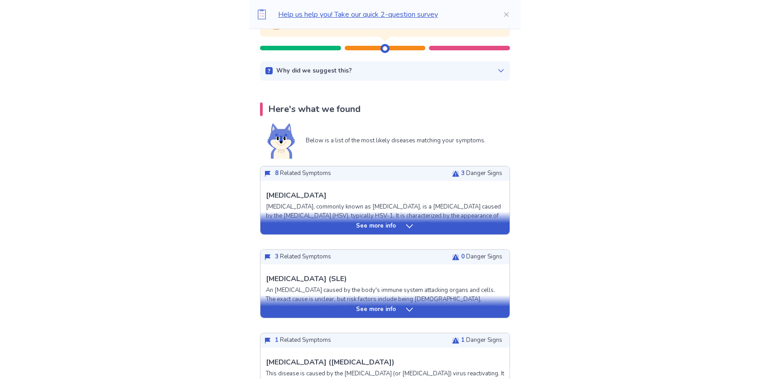
scroll to position [136, 0]
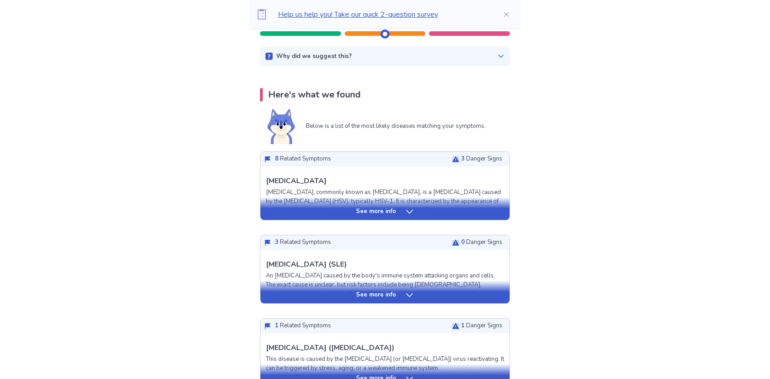
click at [353, 209] on div "See more info" at bounding box center [384, 211] width 249 height 9
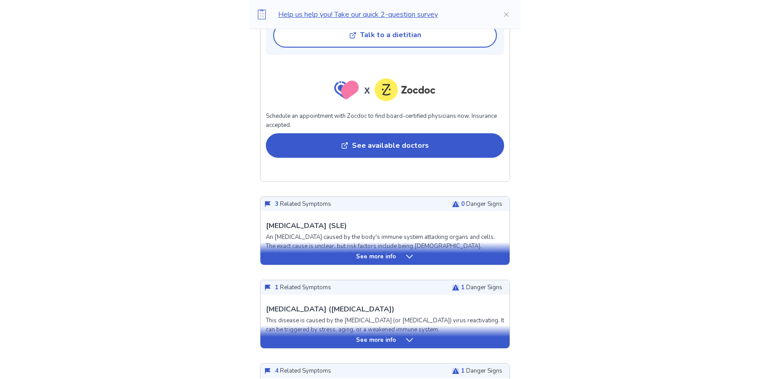
scroll to position [906, 0]
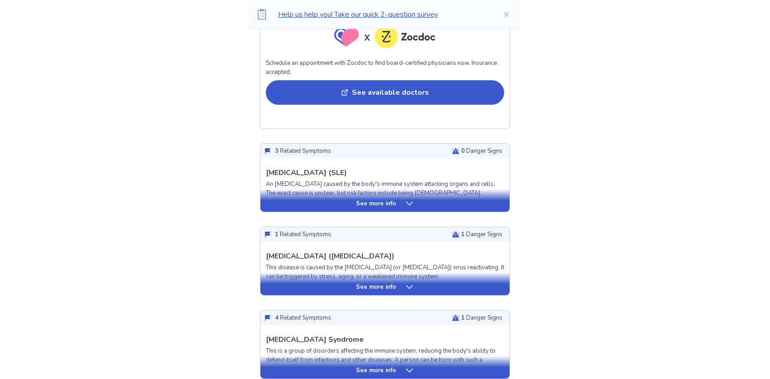
click at [353, 199] on div "See more info" at bounding box center [384, 203] width 249 height 9
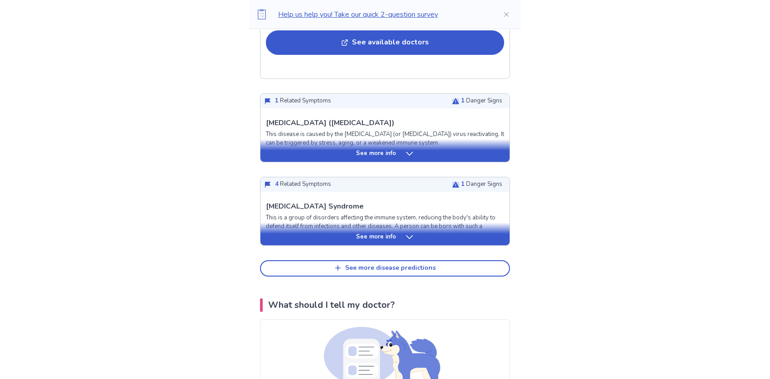
scroll to position [1676, 0]
click at [347, 235] on div "See more info" at bounding box center [384, 236] width 249 height 9
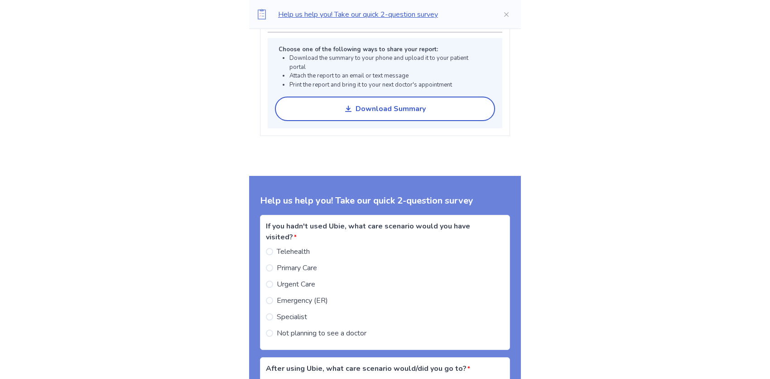
scroll to position [2762, 0]
